Goal: Information Seeking & Learning: Check status

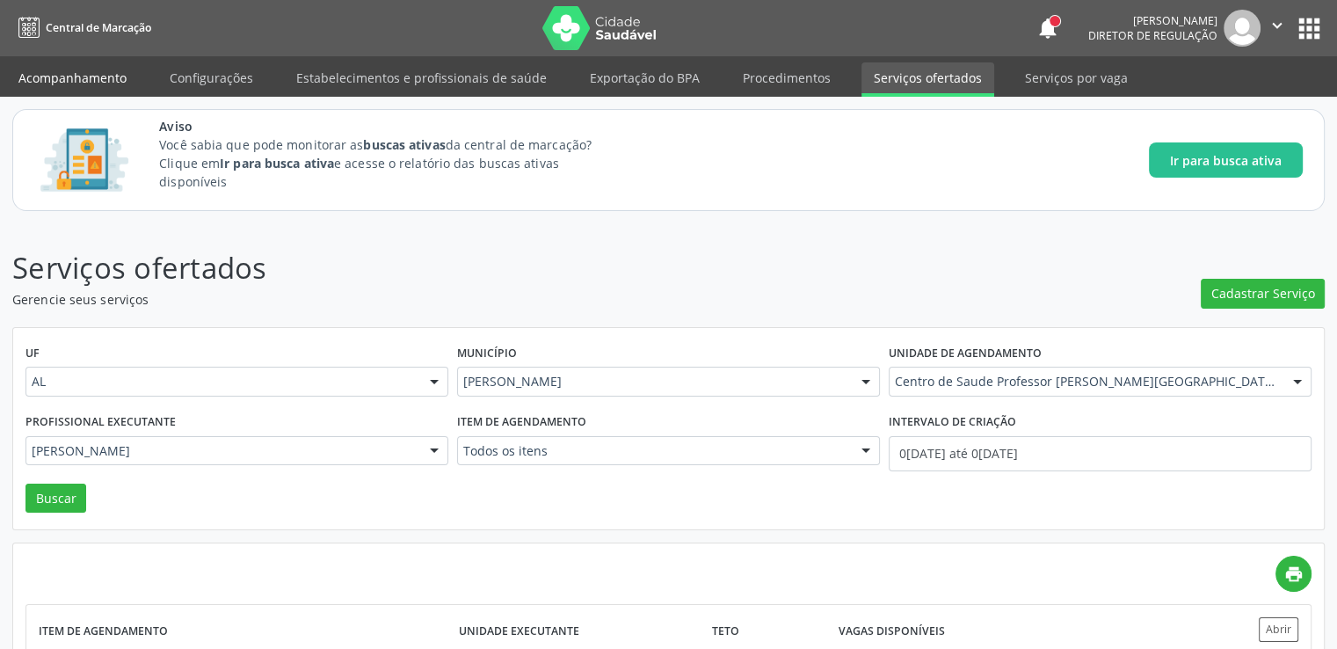
click at [113, 77] on link "Acompanhamento" at bounding box center [72, 77] width 133 height 31
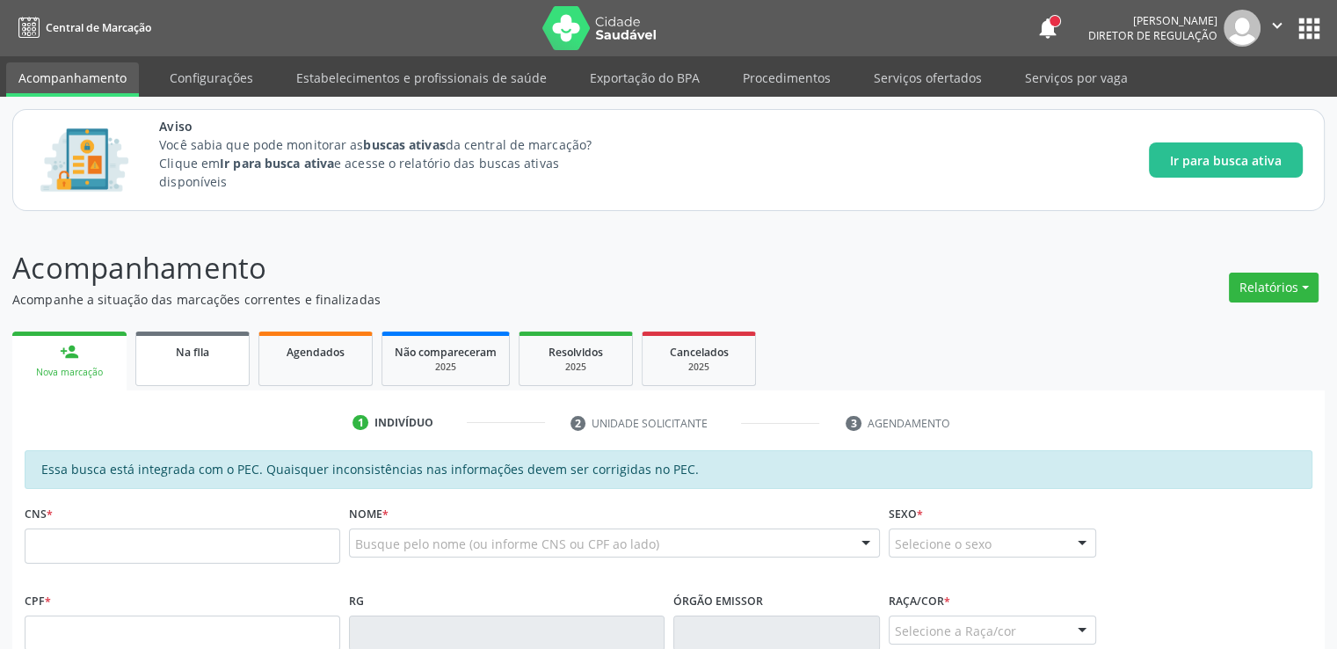
click at [194, 379] on link "Na fila" at bounding box center [192, 358] width 114 height 54
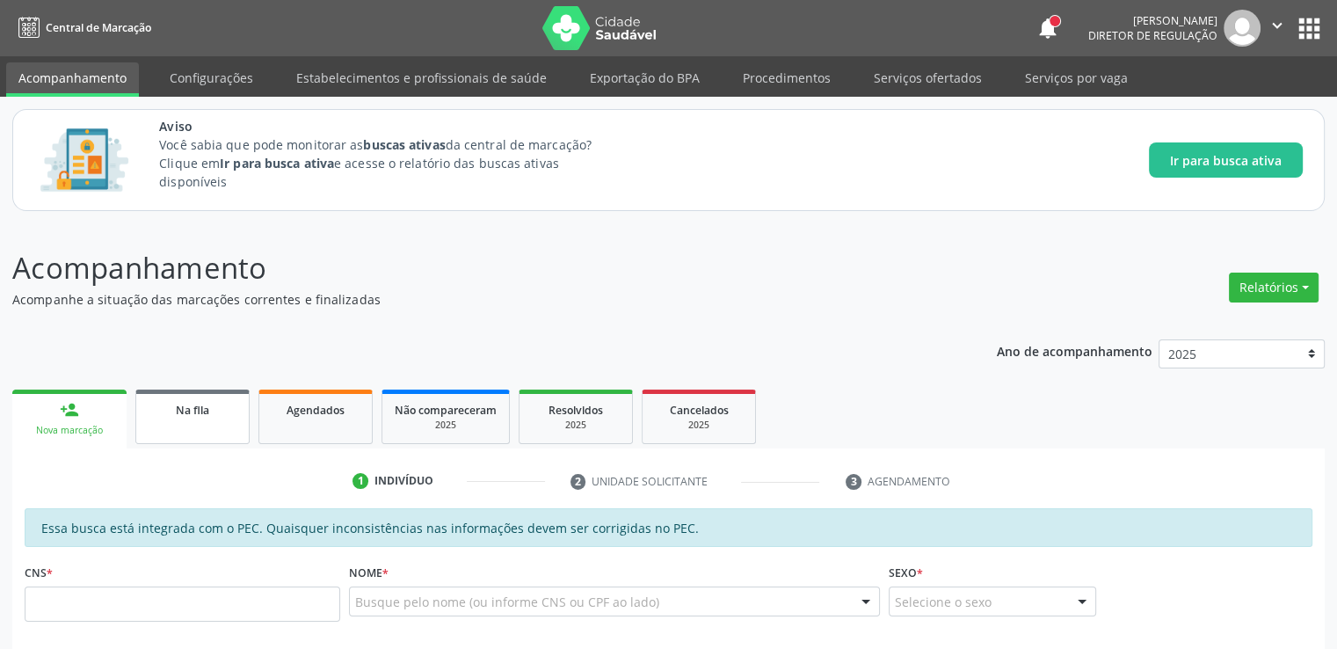
click at [186, 414] on span "Na fila" at bounding box center [192, 410] width 33 height 15
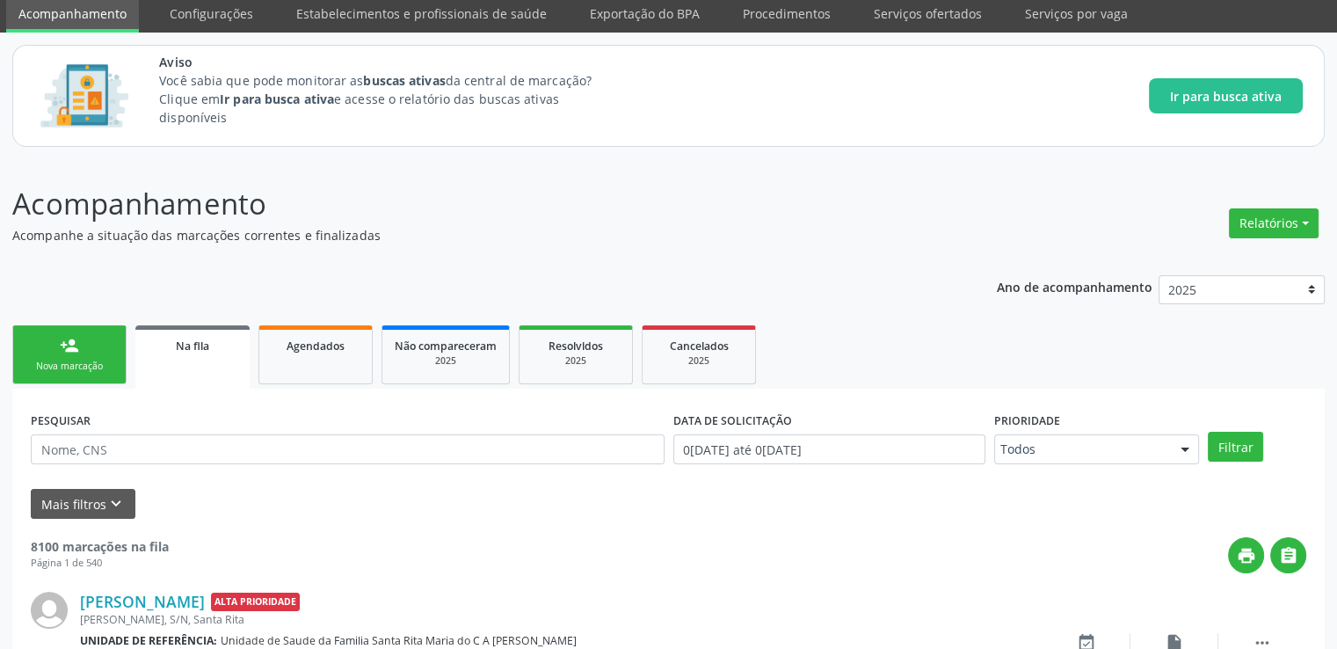
scroll to position [176, 0]
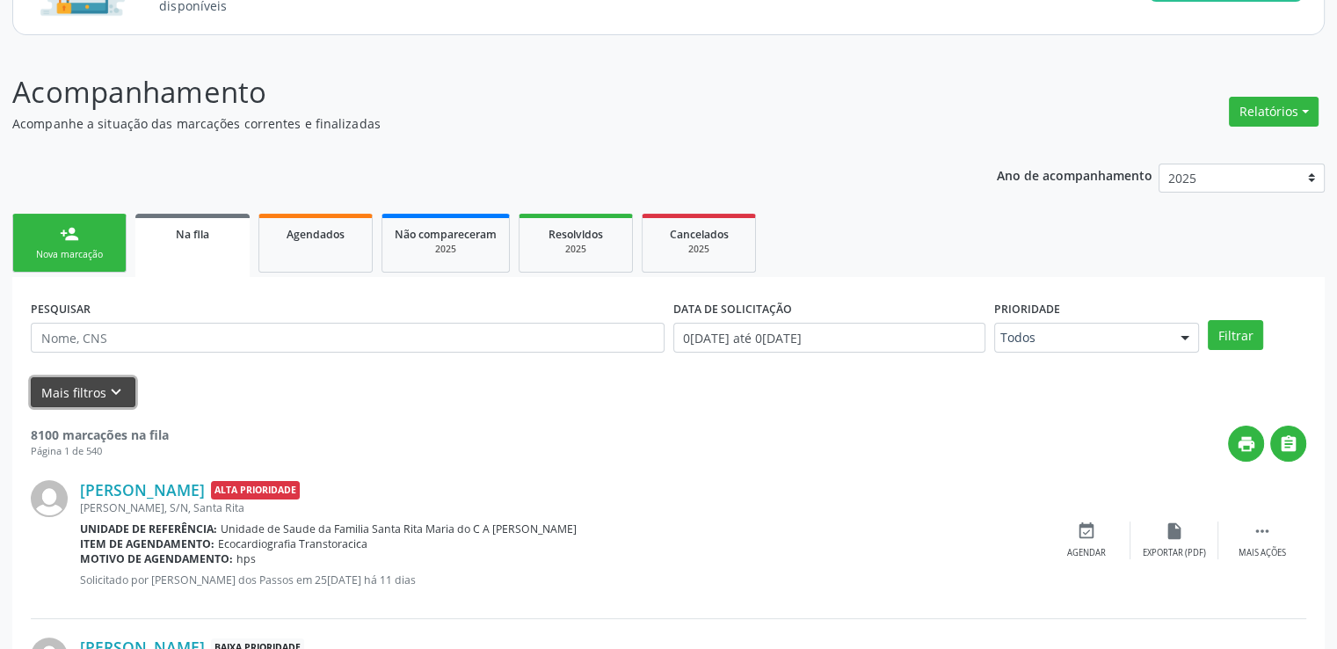
click at [113, 395] on icon "keyboard_arrow_down" at bounding box center [115, 391] width 19 height 19
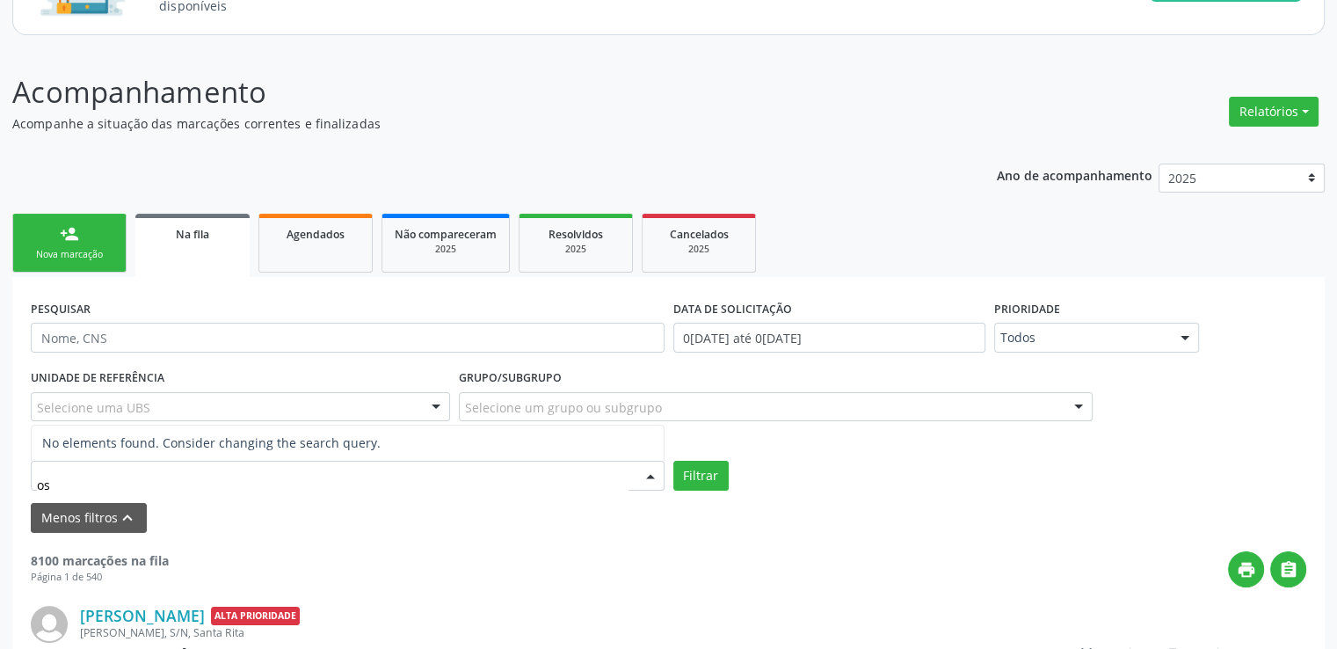
type input "o"
type input "psicólog"
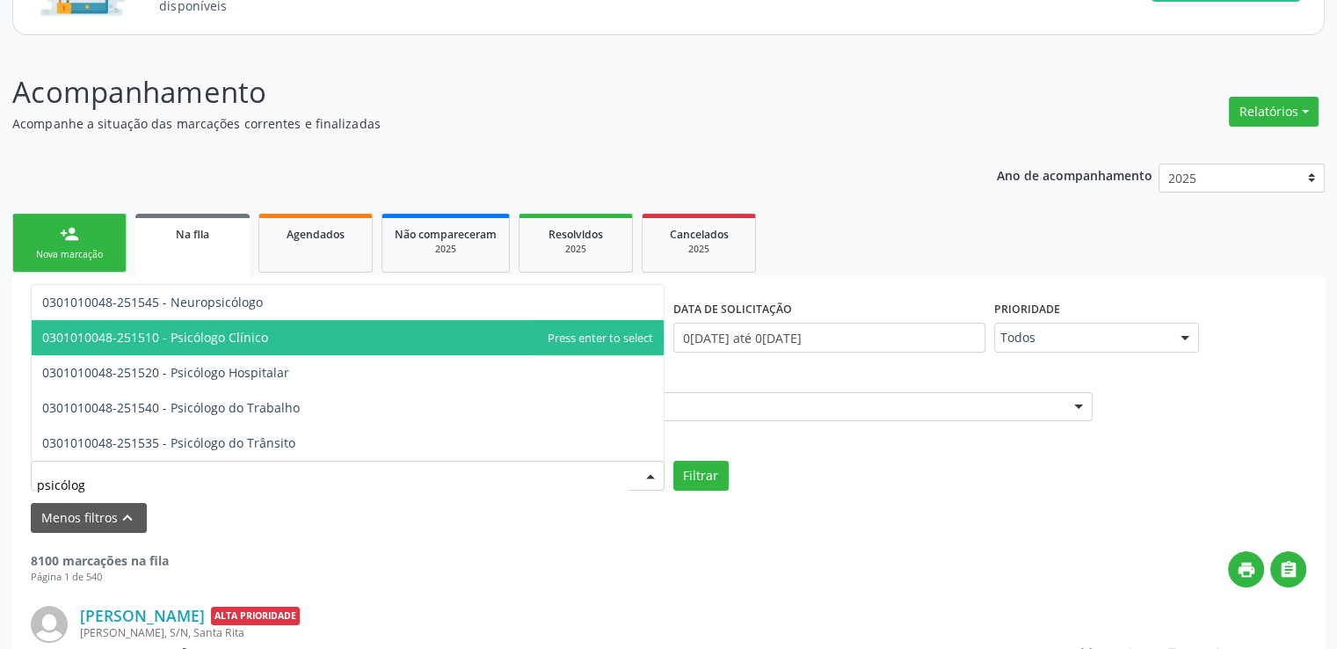
click at [221, 341] on span "0301010048-251510 - Psicólogo Clínico" at bounding box center [155, 337] width 226 height 17
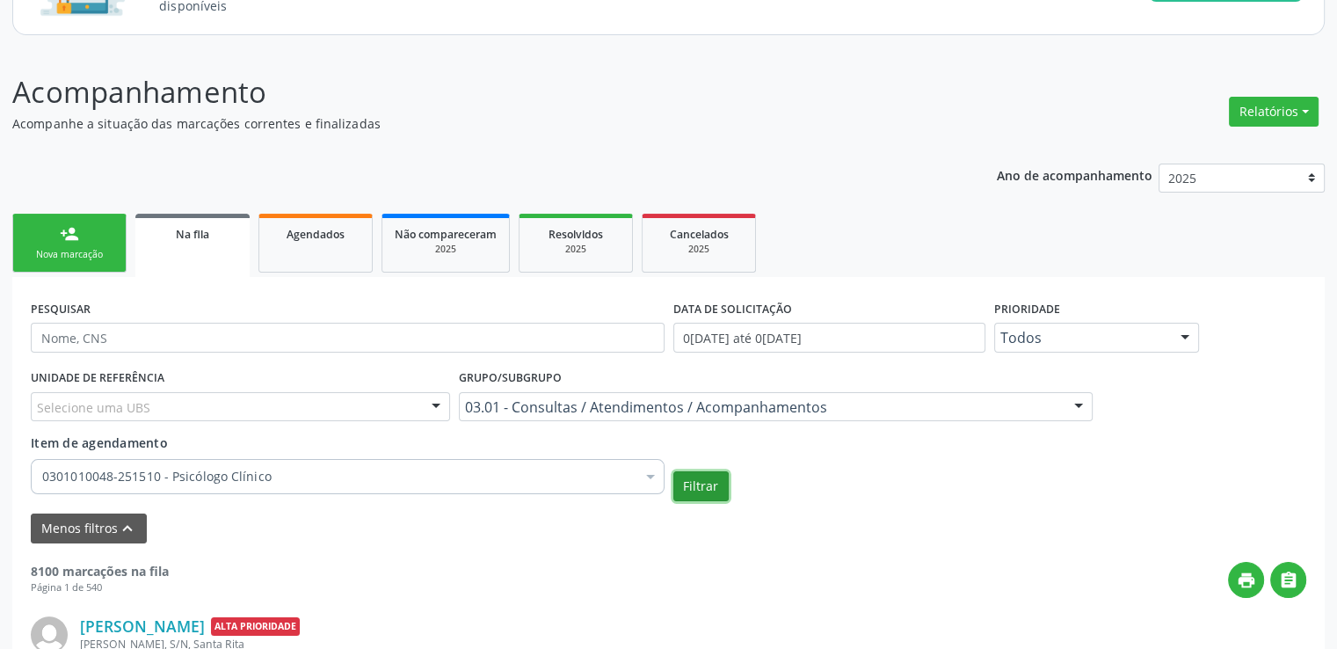
click at [703, 484] on button "Filtrar" at bounding box center [700, 486] width 55 height 30
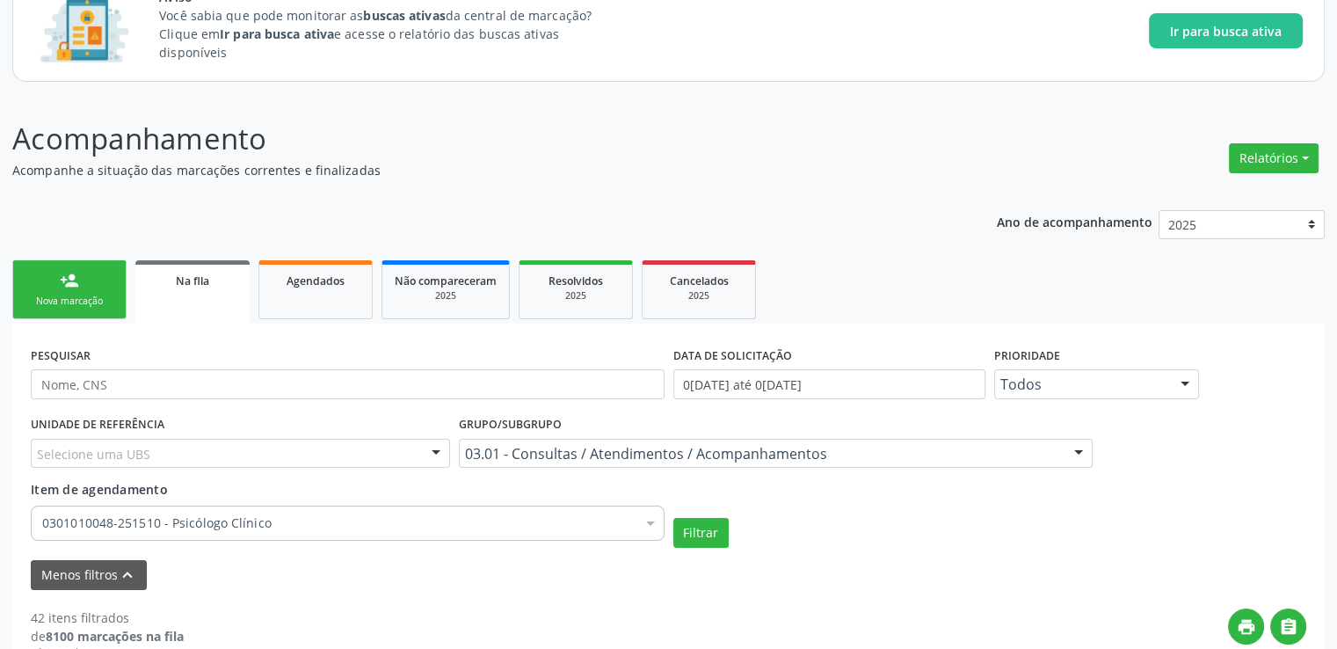
scroll to position [88, 0]
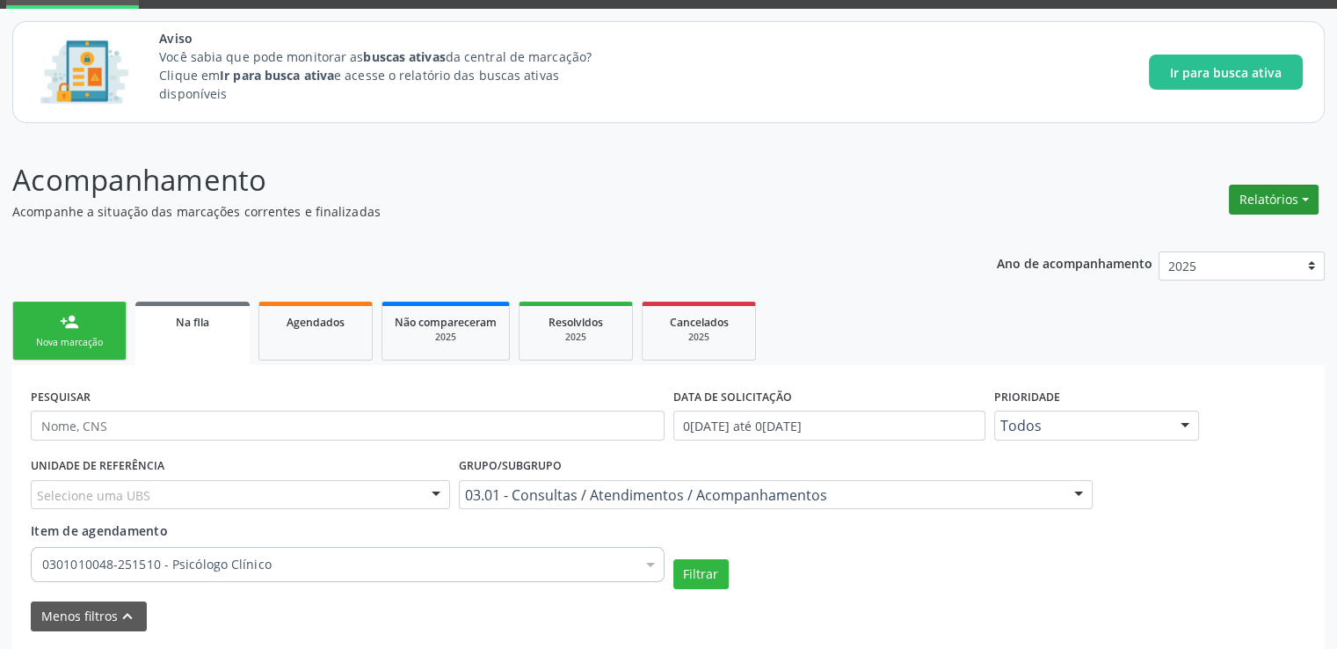
click at [1259, 207] on button "Relatórios" at bounding box center [1274, 200] width 90 height 30
click at [967, 159] on header "Acompanhamento Acompanhe a situação das marcações correntes e finalizadas Relat…" at bounding box center [668, 189] width 1312 height 62
click at [1269, 192] on button "Relatórios" at bounding box center [1274, 200] width 90 height 30
click at [1202, 245] on link "Acompanhamento" at bounding box center [1223, 237] width 189 height 25
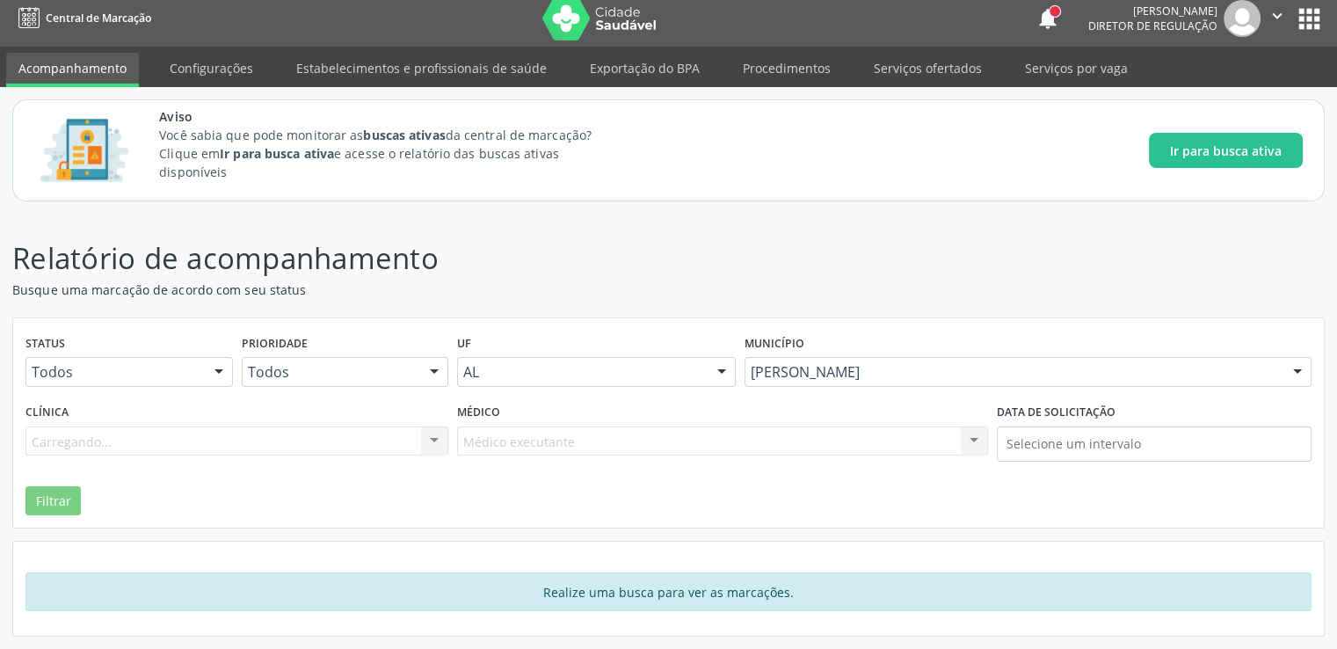
scroll to position [77, 0]
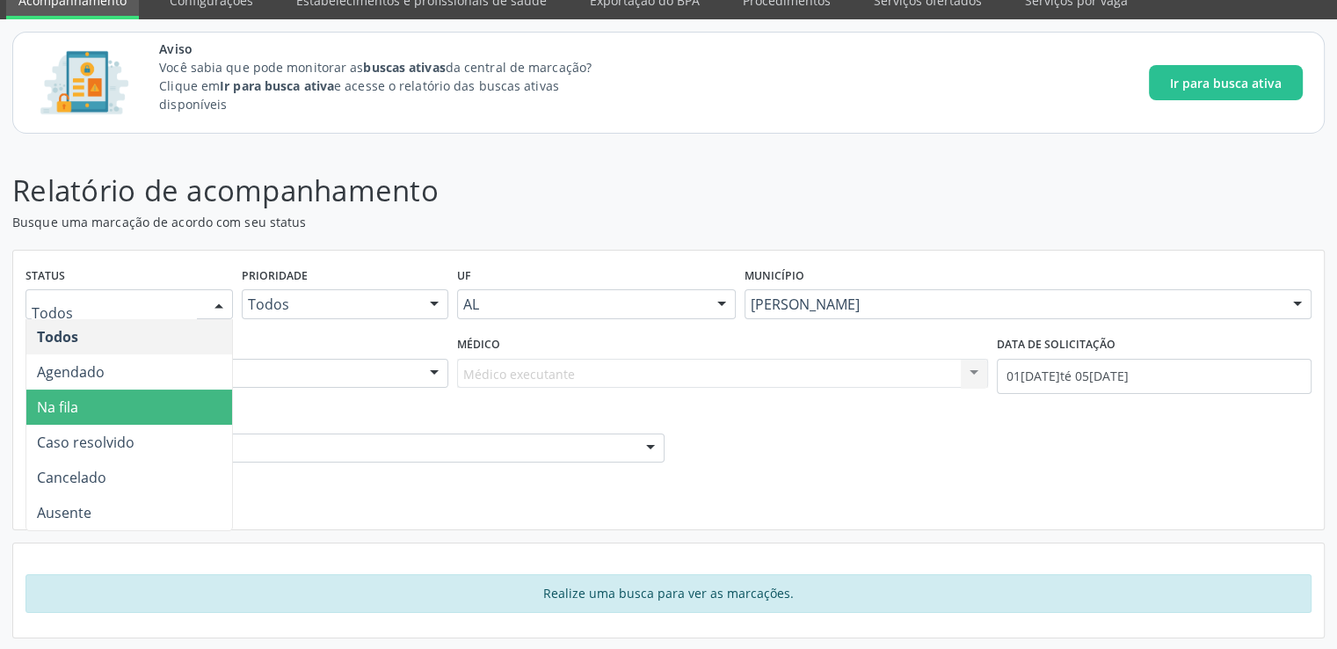
click at [85, 407] on span "Na fila" at bounding box center [129, 406] width 206 height 35
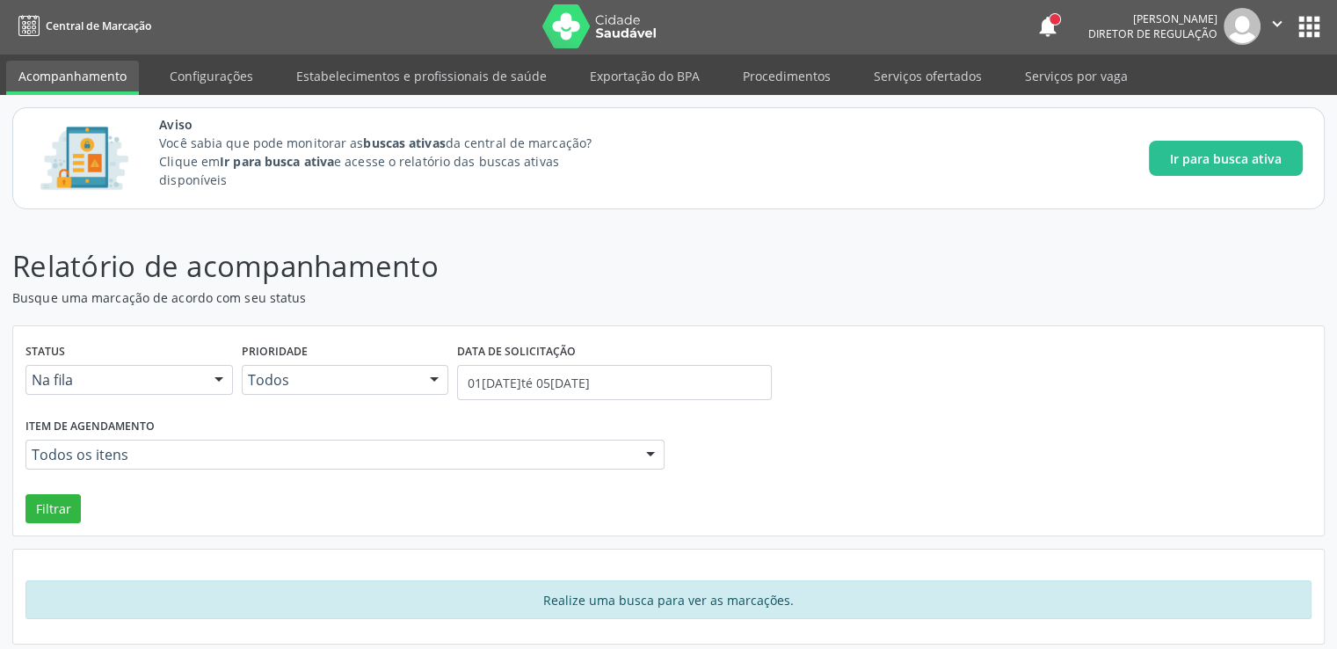
scroll to position [0, 0]
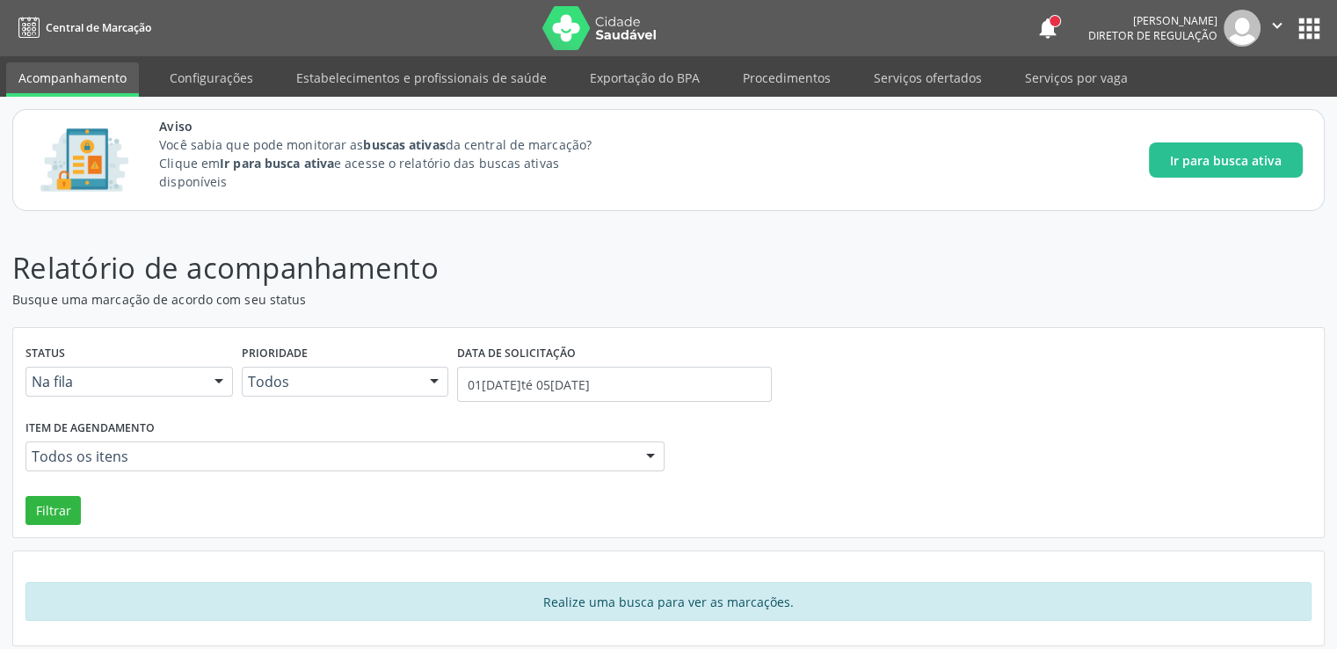
click at [32, 461] on input "text" at bounding box center [32, 464] width 0 height 35
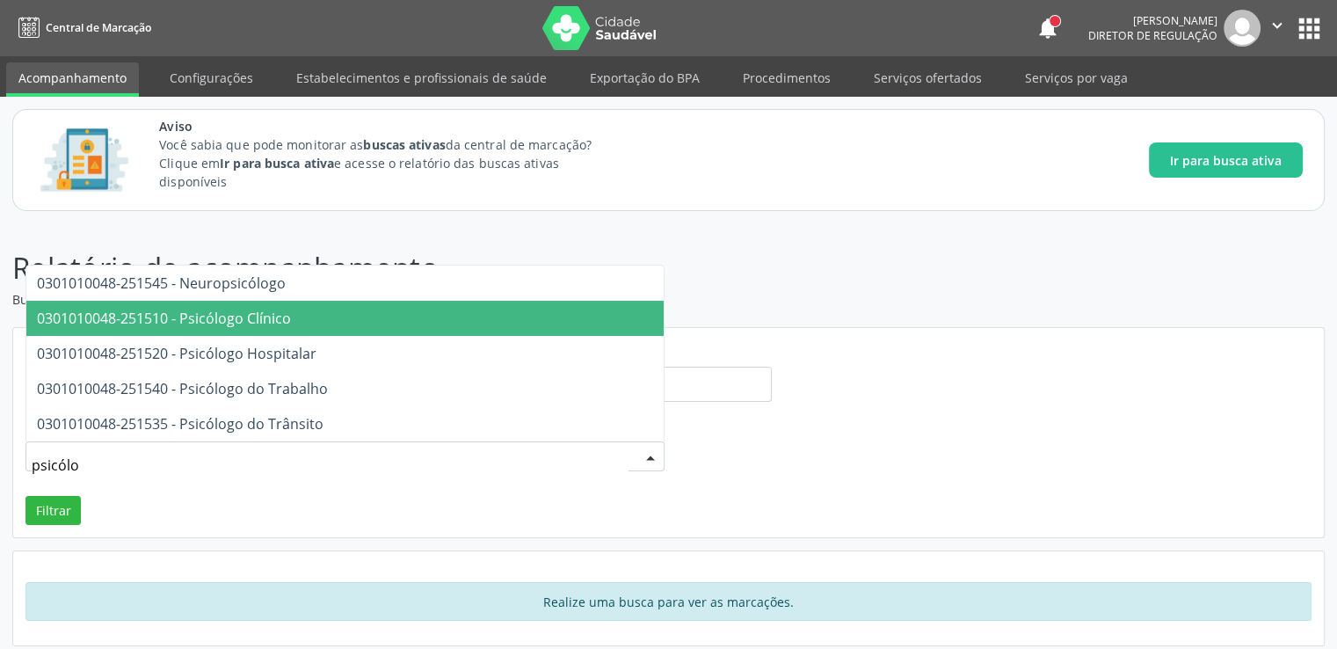
click at [268, 318] on span "0301010048-251510 - Psicólogo Clínico" at bounding box center [164, 318] width 254 height 19
type input "psicólo"
click at [268, 406] on span "0301010048-251535 - Psicólogo do Trânsito" at bounding box center [344, 423] width 637 height 35
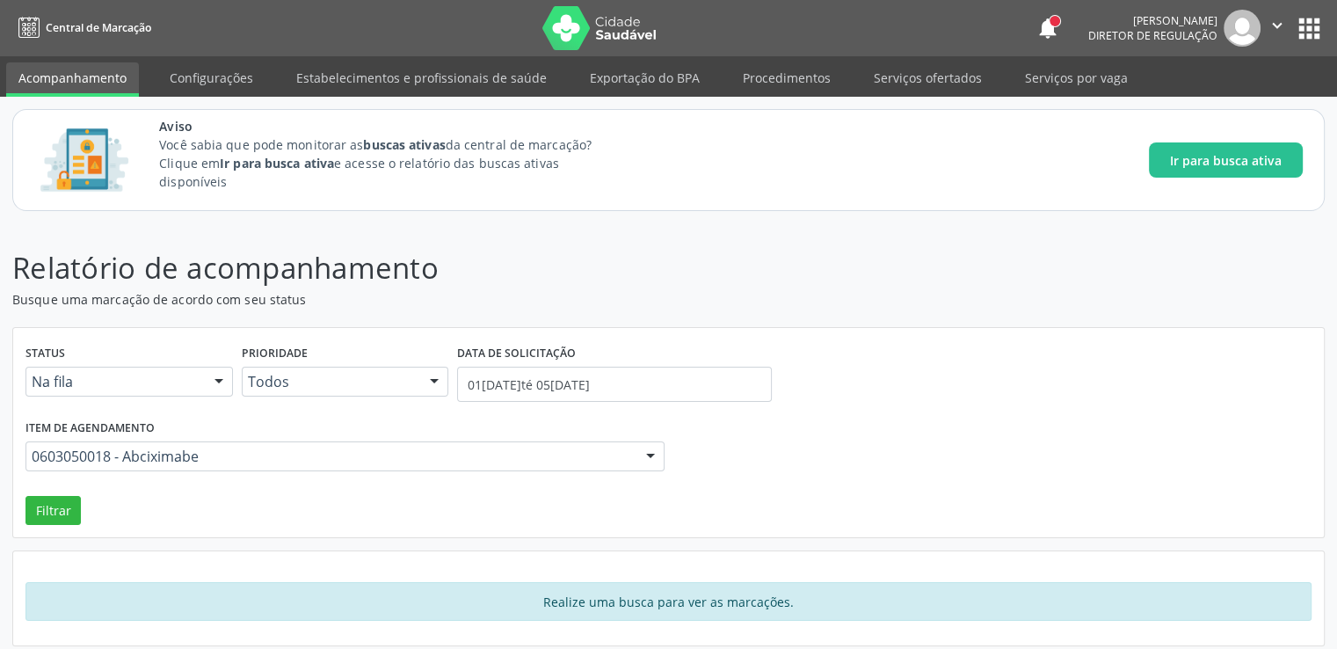
click at [32, 454] on input "text" at bounding box center [32, 464] width 0 height 35
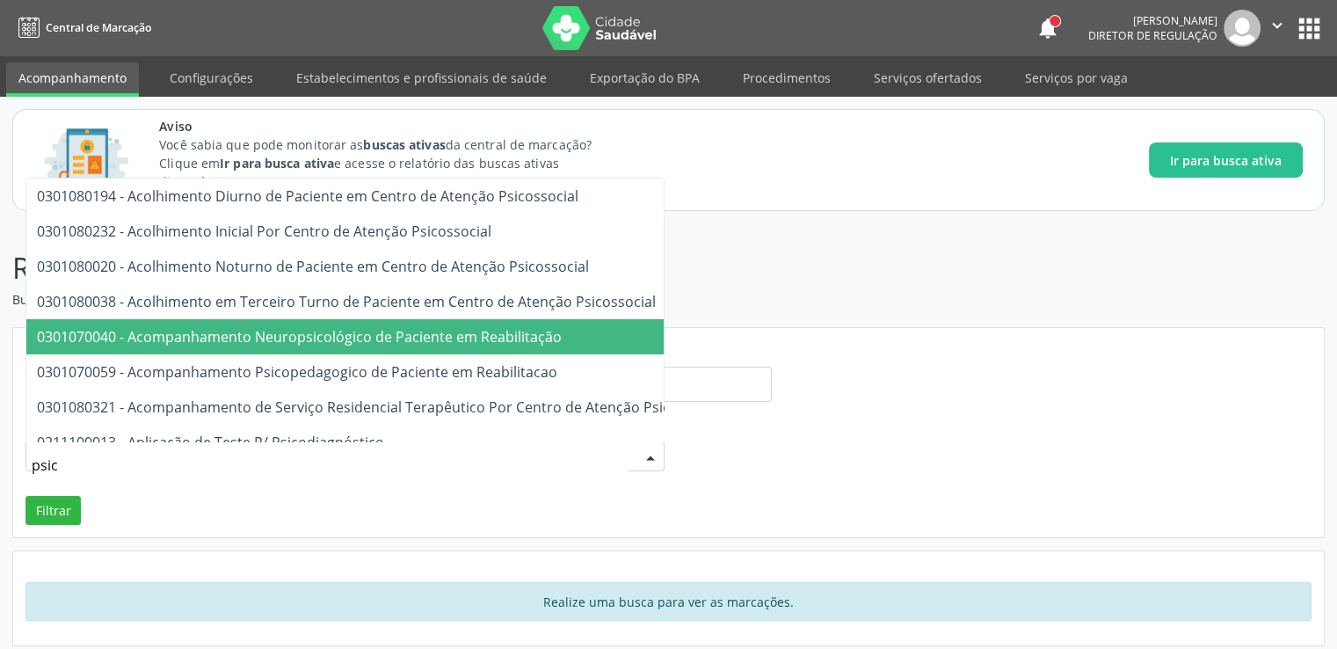
type input "psicó"
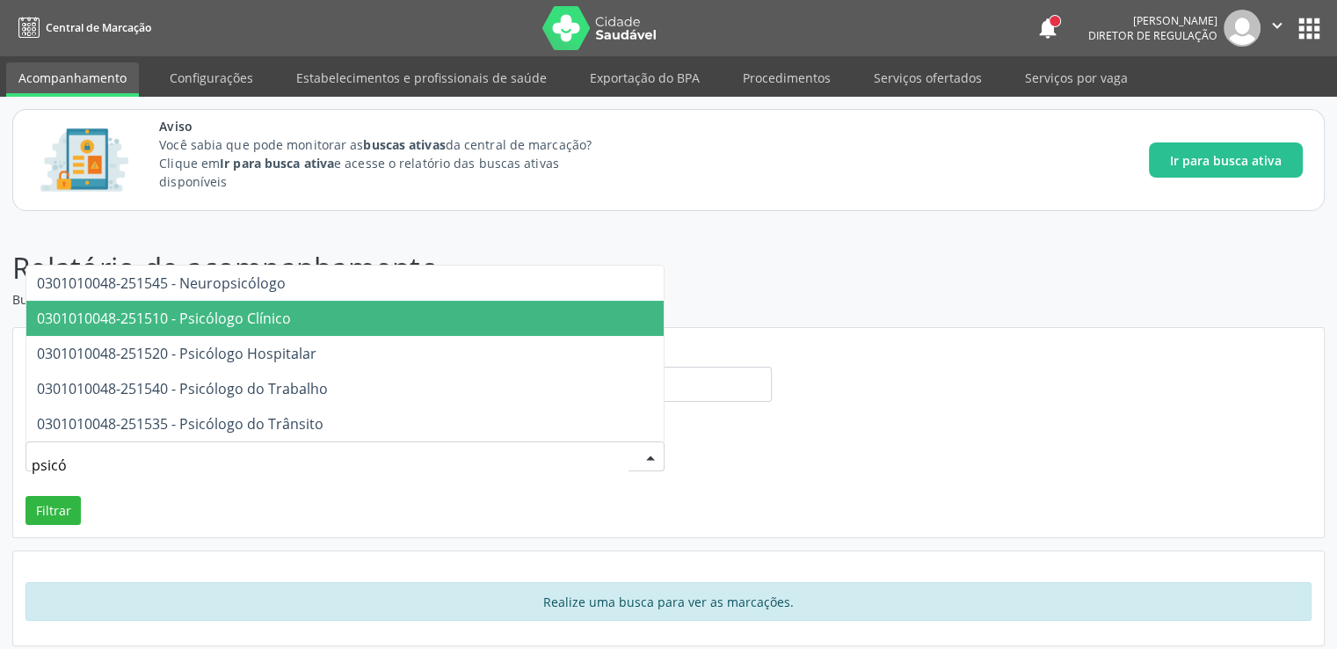
click at [366, 321] on span "0301010048-251510 - Psicólogo Clínico" at bounding box center [344, 318] width 637 height 35
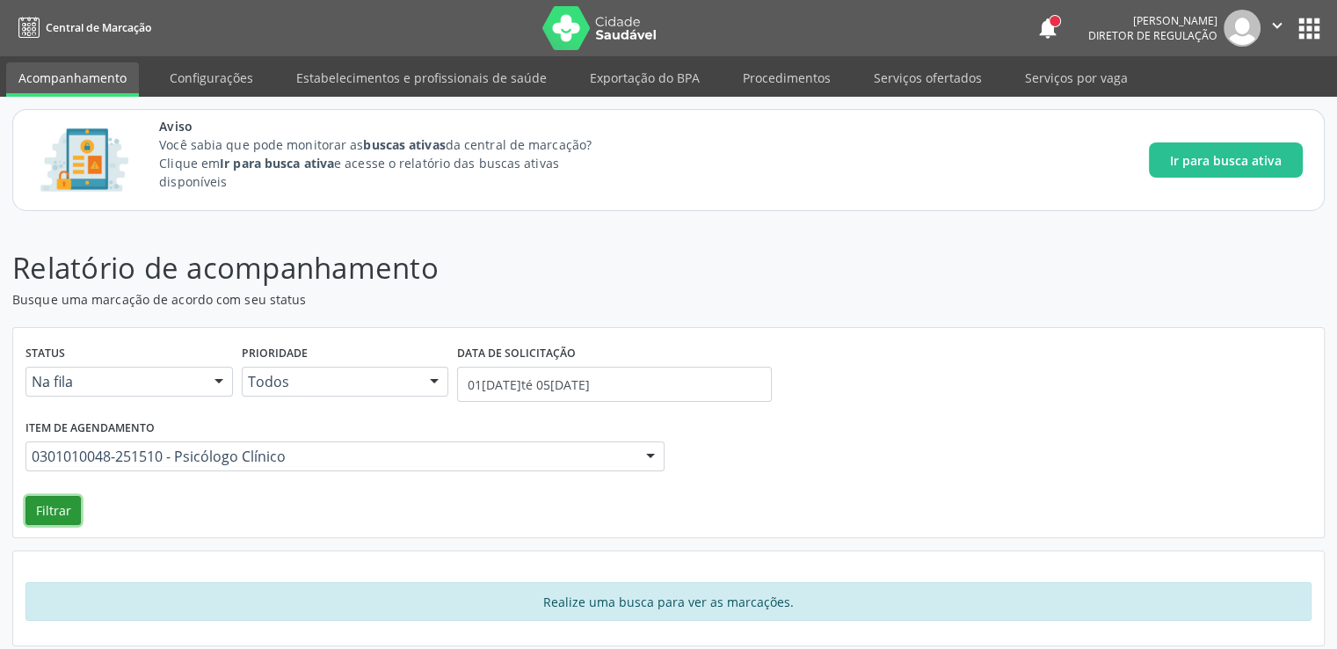
click at [60, 502] on button "Filtrar" at bounding box center [52, 511] width 55 height 30
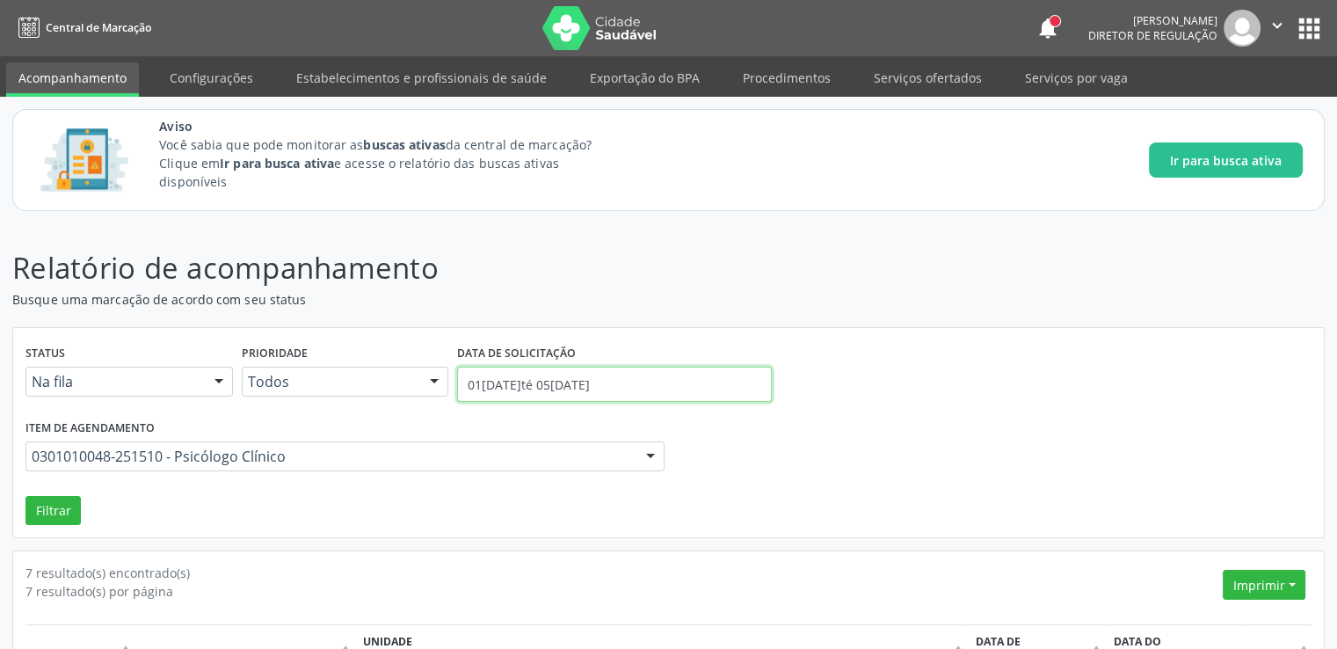
click at [541, 383] on input "01/09/2025 até 05/09/2025" at bounding box center [614, 384] width 315 height 35
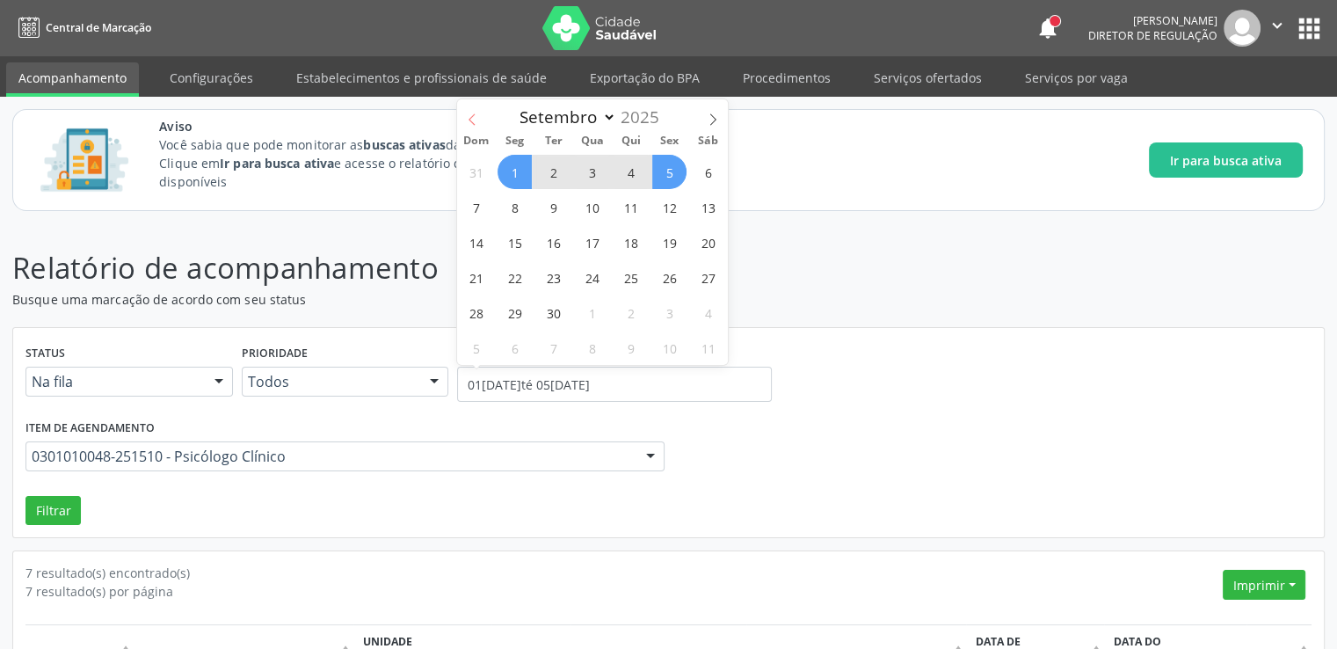
click at [472, 117] on icon at bounding box center [472, 119] width 12 height 12
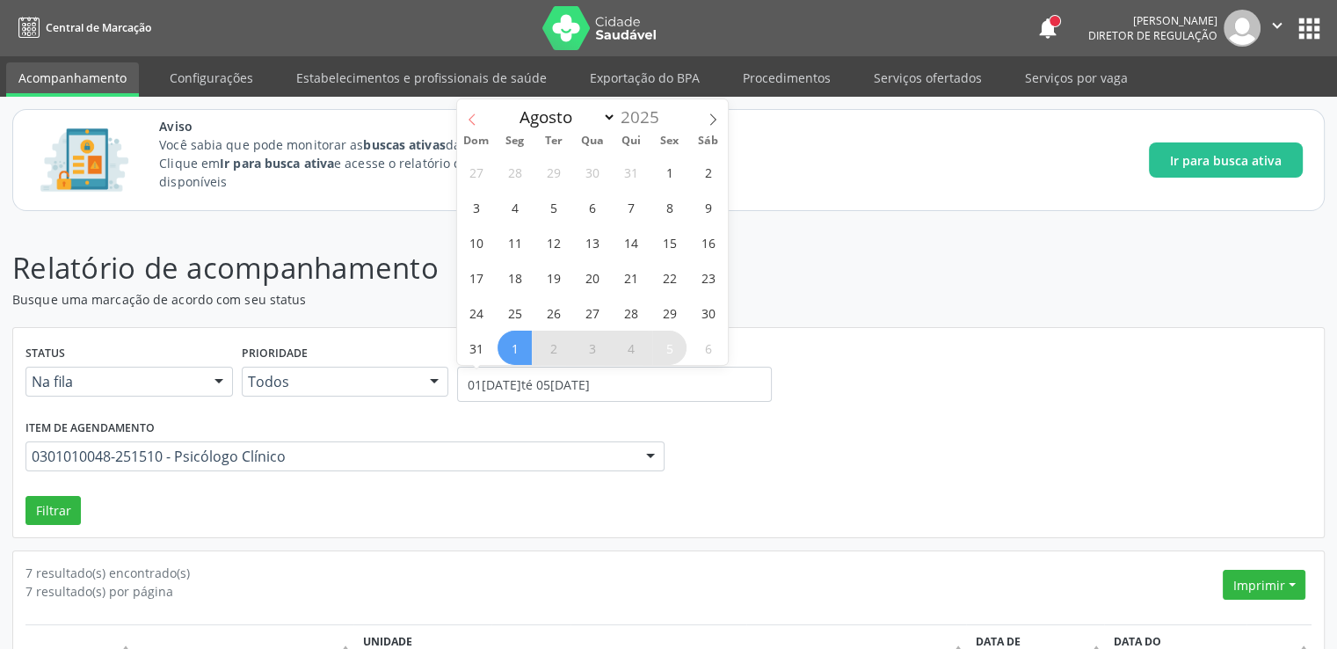
click at [472, 117] on icon at bounding box center [472, 119] width 12 height 12
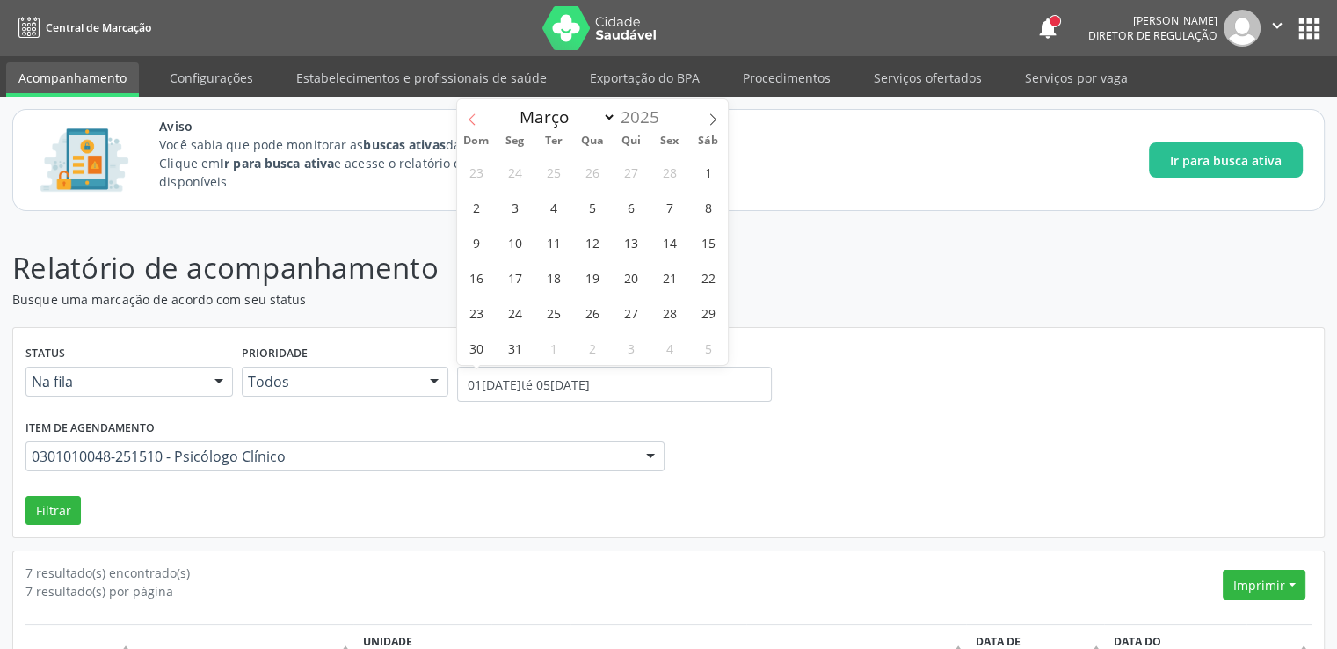
click at [472, 117] on icon at bounding box center [472, 119] width 12 height 12
select select "0"
click at [589, 169] on span "1" at bounding box center [592, 172] width 34 height 34
type input "01/01/2025"
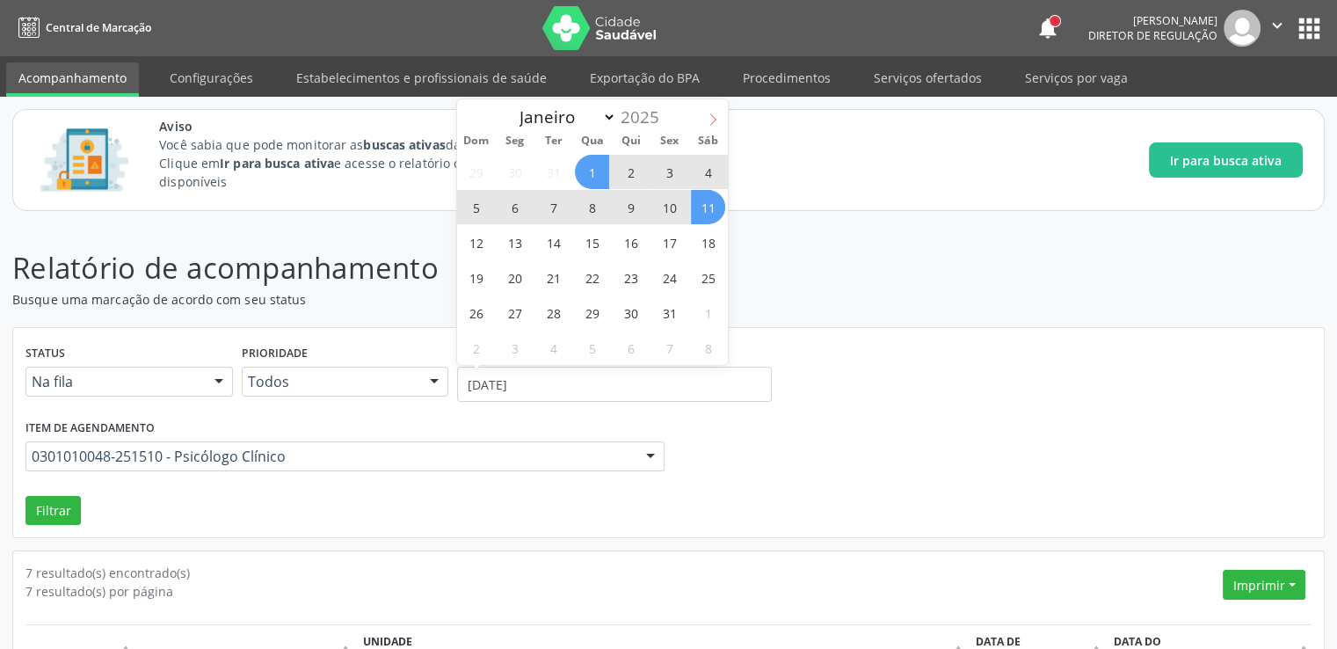
click at [713, 120] on icon at bounding box center [713, 119] width 12 height 12
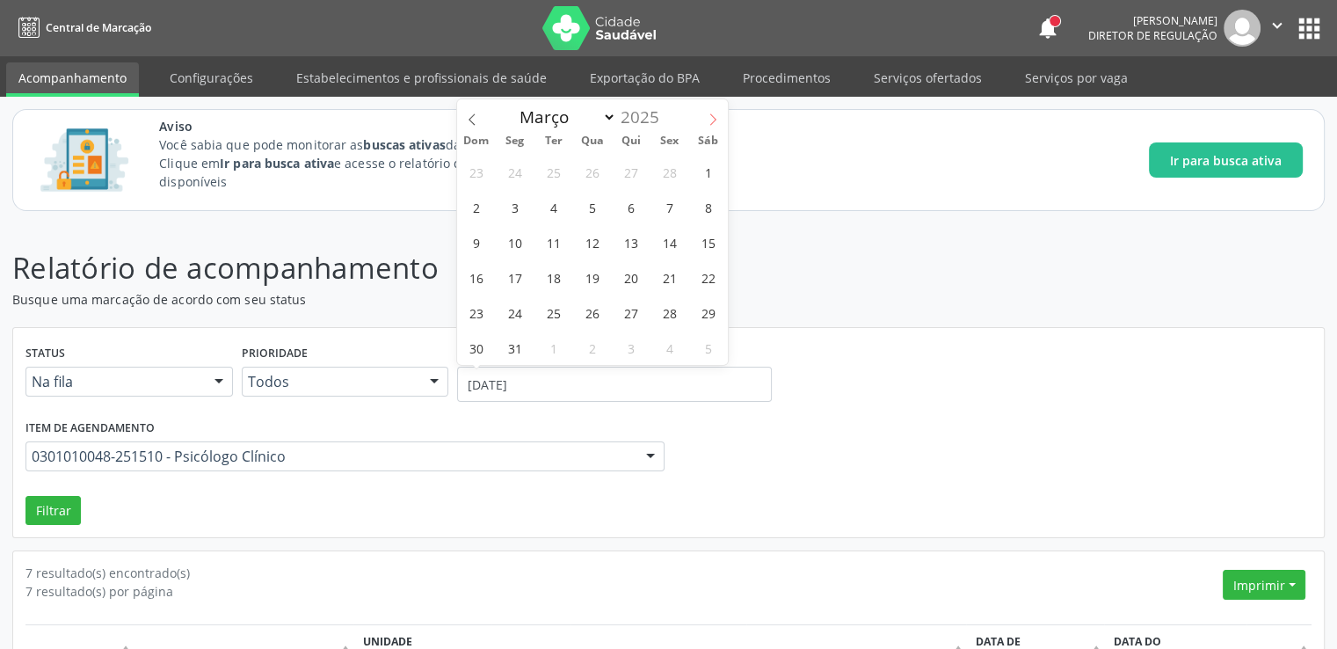
click at [713, 120] on icon at bounding box center [713, 119] width 12 height 12
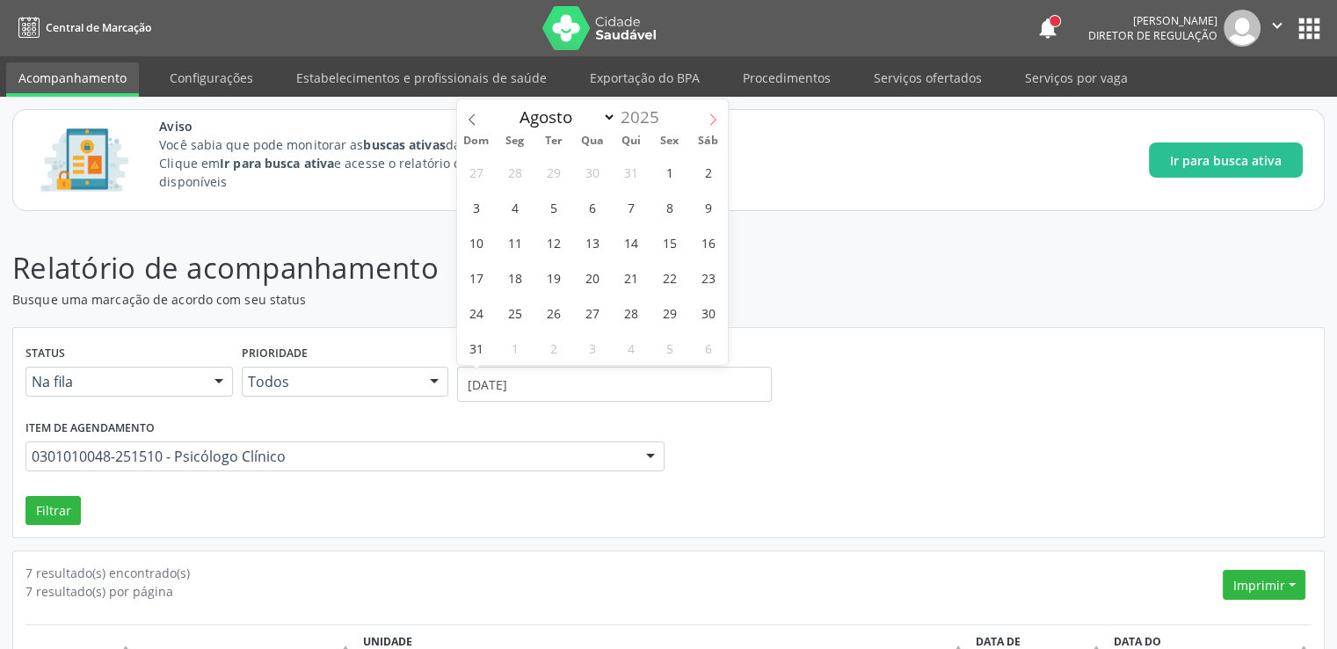
click at [713, 120] on icon at bounding box center [713, 119] width 12 height 12
select select "8"
click at [675, 177] on span "5" at bounding box center [669, 172] width 34 height 34
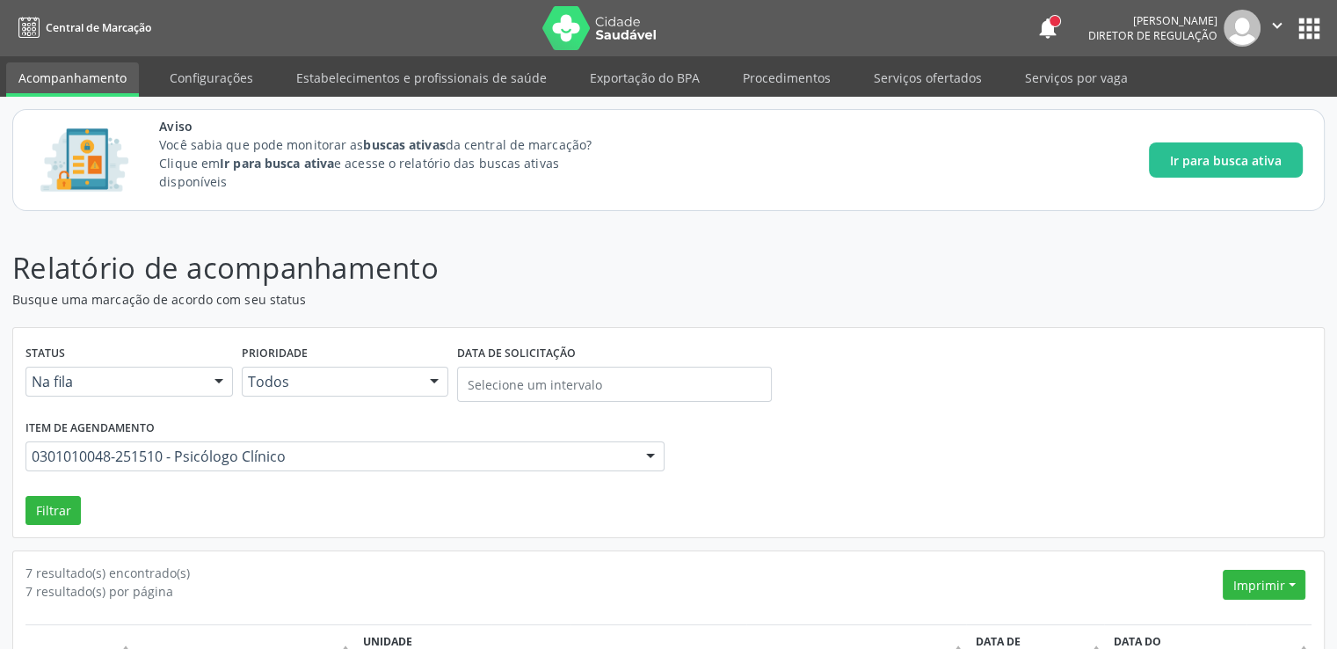
click at [814, 303] on p "Busque uma marcação de acordo com seu status" at bounding box center [471, 299] width 918 height 18
drag, startPoint x: 100, startPoint y: 75, endPoint x: 116, endPoint y: 230, distance: 156.4
click at [100, 75] on link "Acompanhamento" at bounding box center [72, 79] width 133 height 34
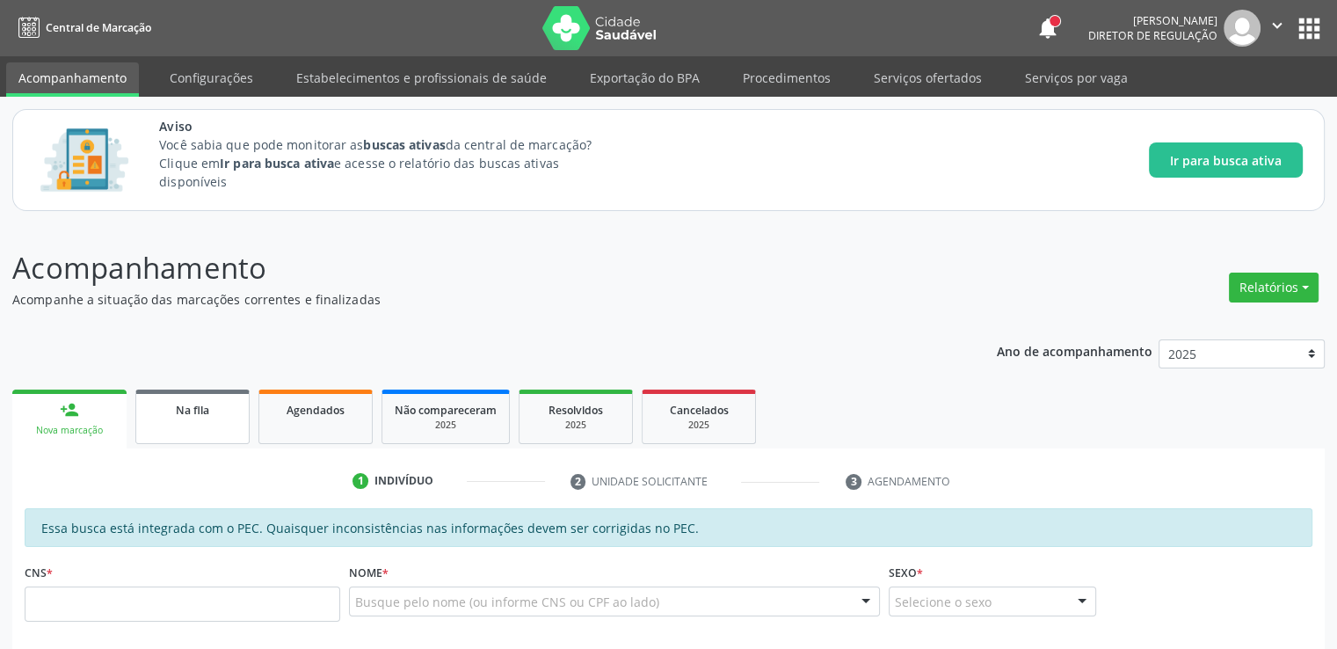
click at [161, 400] on div "Na fila" at bounding box center [193, 409] width 88 height 18
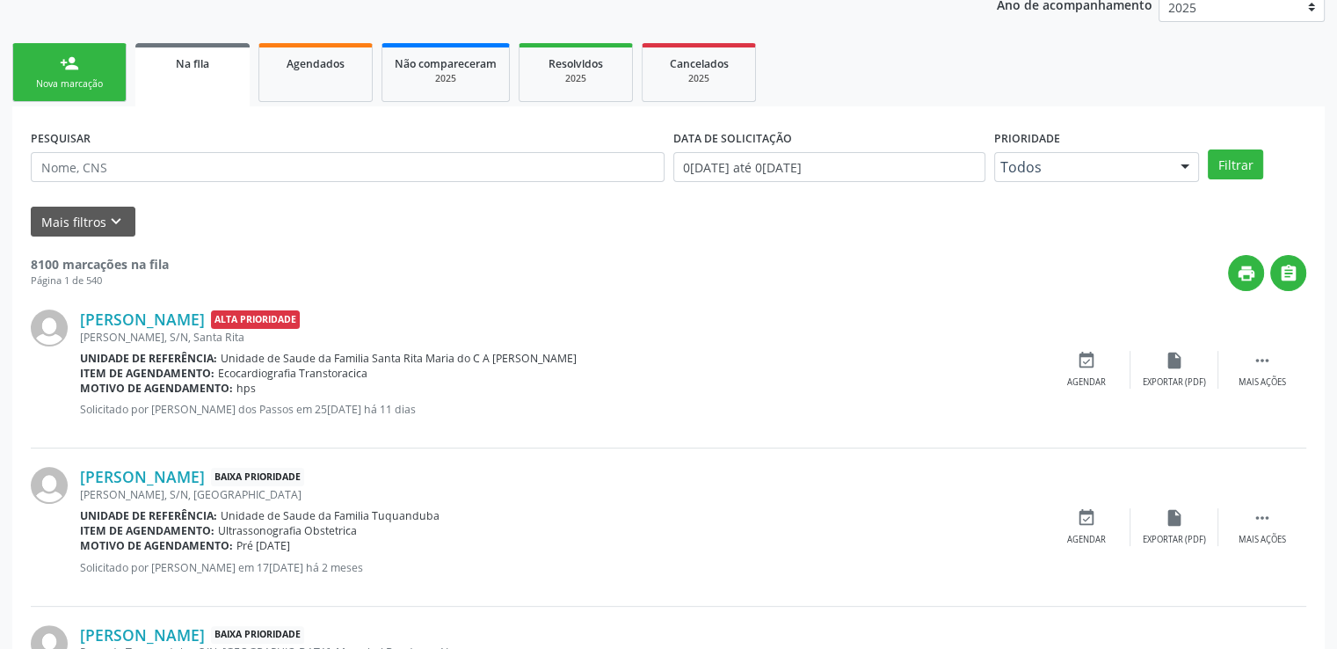
scroll to position [352, 0]
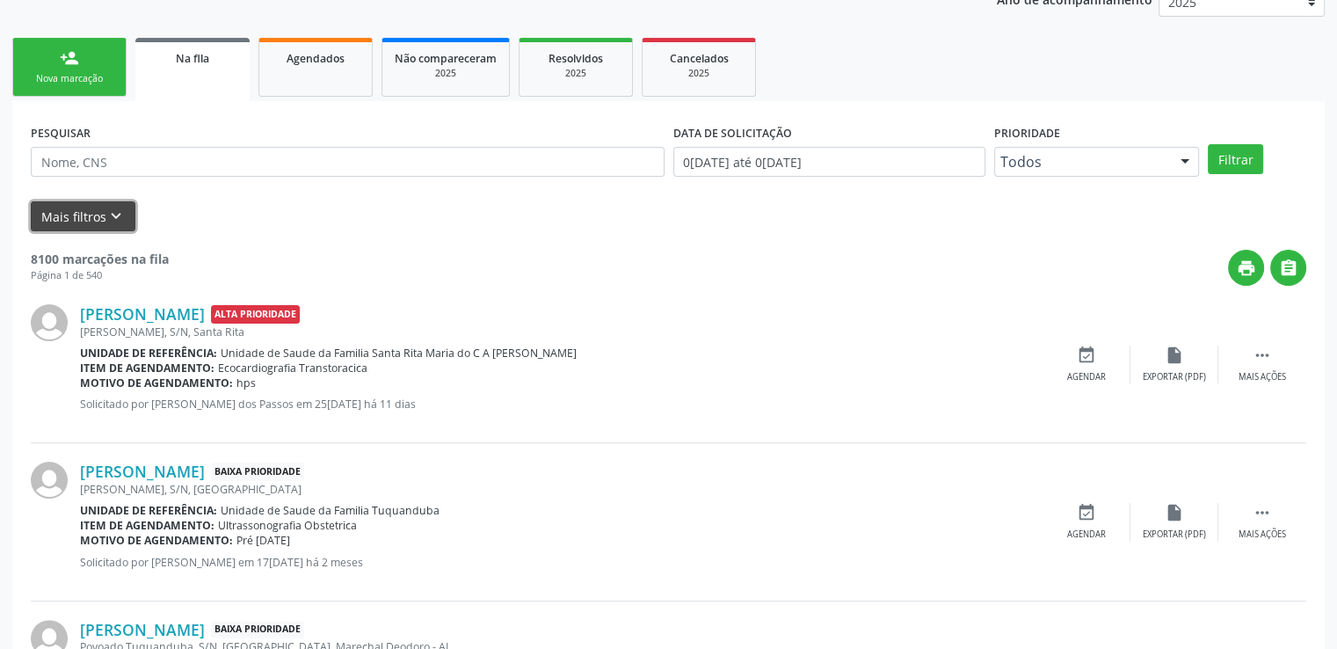
click at [113, 213] on icon "keyboard_arrow_down" at bounding box center [115, 216] width 19 height 19
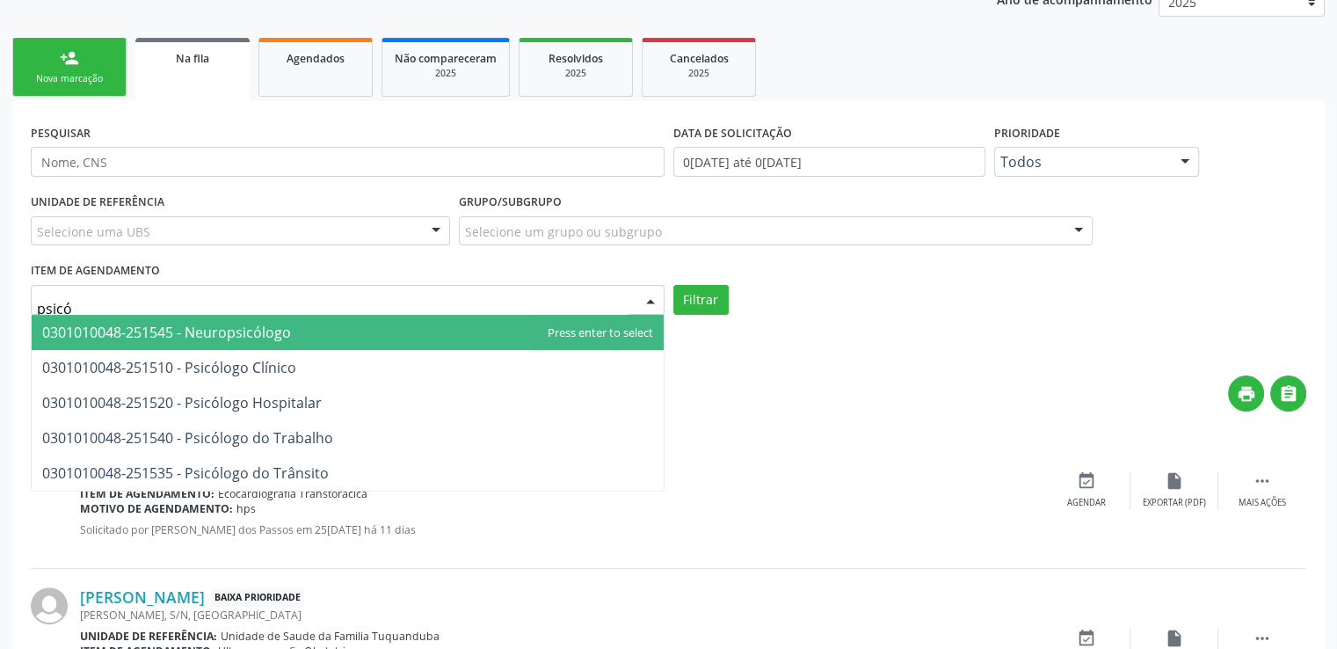
type input "psicól"
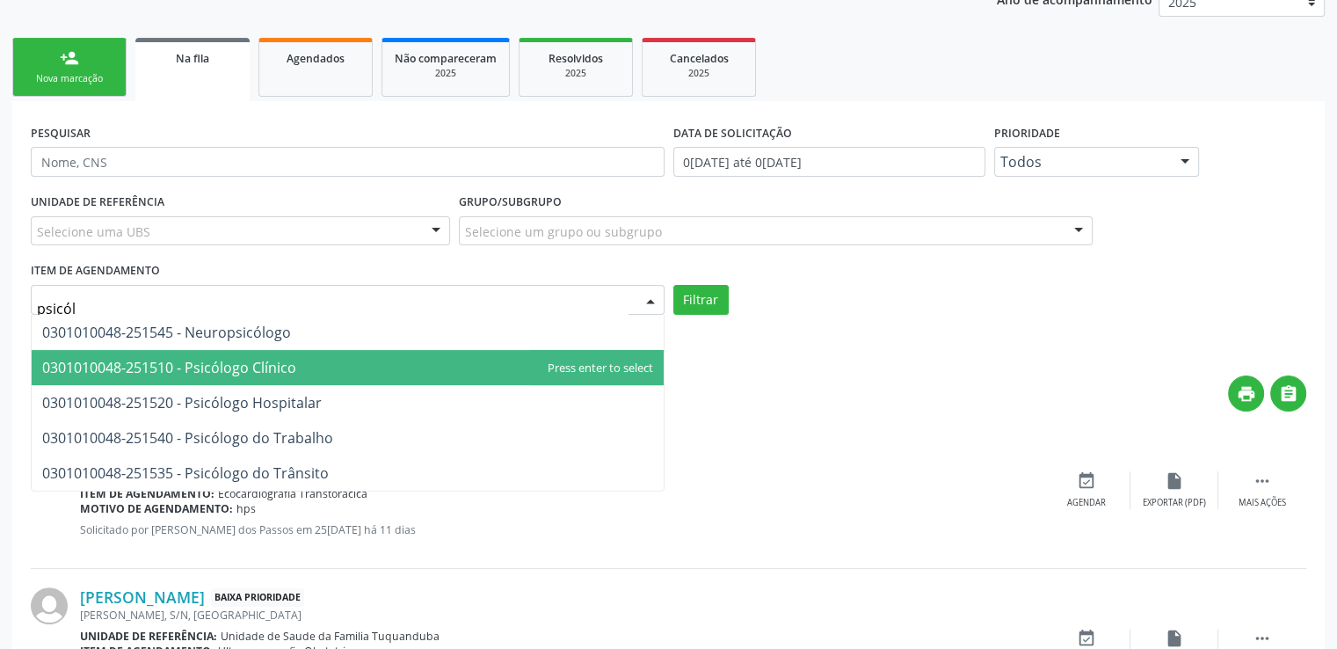
click at [183, 358] on span "0301010048-251510 - Psicólogo Clínico" at bounding box center [169, 367] width 254 height 19
click at [183, 357] on div "Menos filtros keyboard_arrow_up" at bounding box center [668, 342] width 1284 height 31
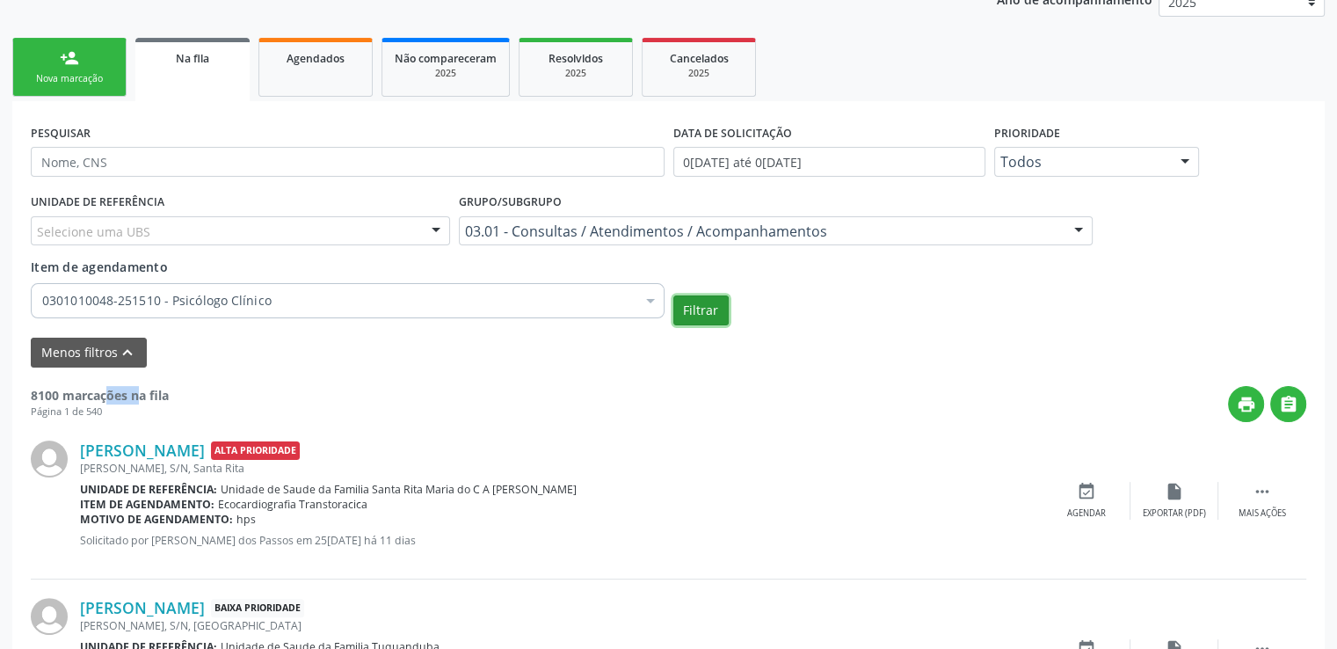
click at [691, 302] on button "Filtrar" at bounding box center [700, 310] width 55 height 30
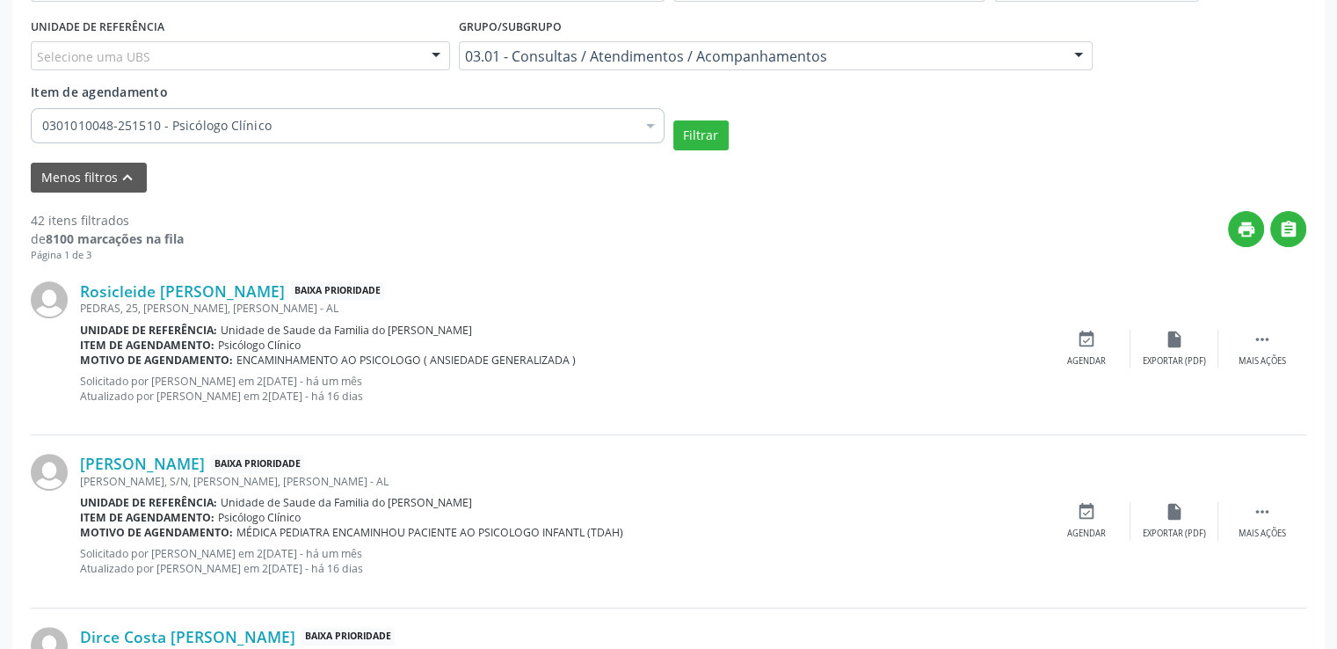
scroll to position [527, 0]
click at [127, 287] on link "Rosicleide Borges dos Santos" at bounding box center [182, 289] width 205 height 19
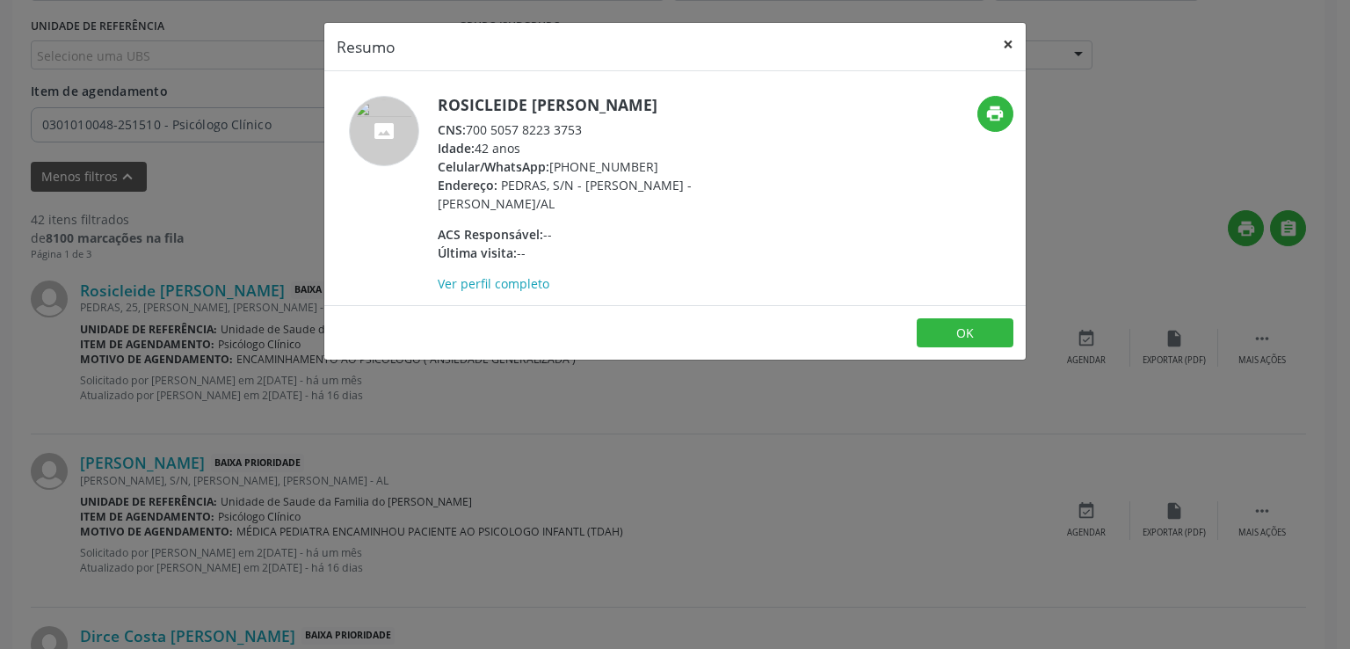
click at [1006, 46] on button "×" at bounding box center [1008, 44] width 35 height 43
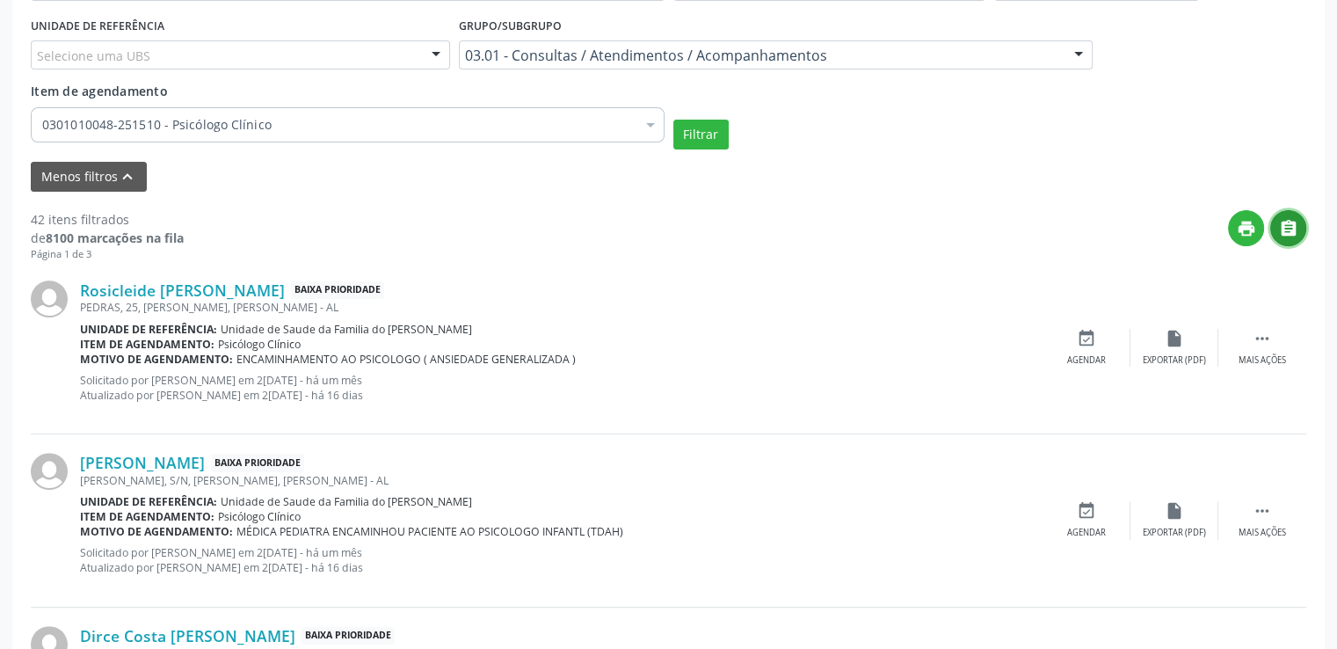
click at [1286, 231] on icon "" at bounding box center [1288, 228] width 19 height 19
